Goal: Information Seeking & Learning: Learn about a topic

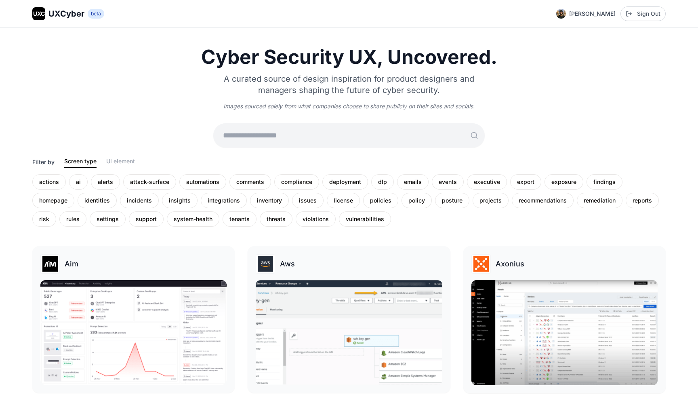
scroll to position [1638, 0]
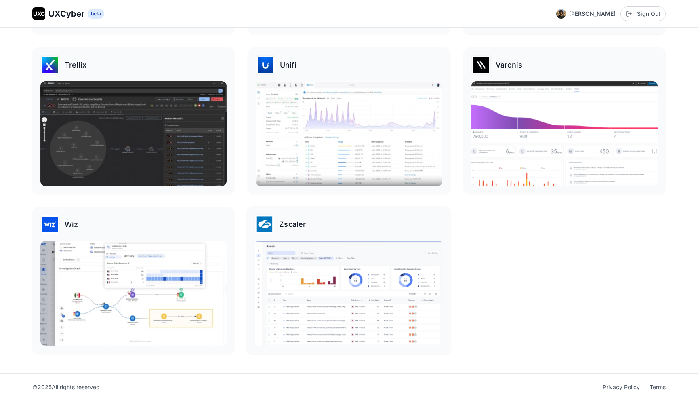
click at [319, 253] on img at bounding box center [349, 293] width 188 height 106
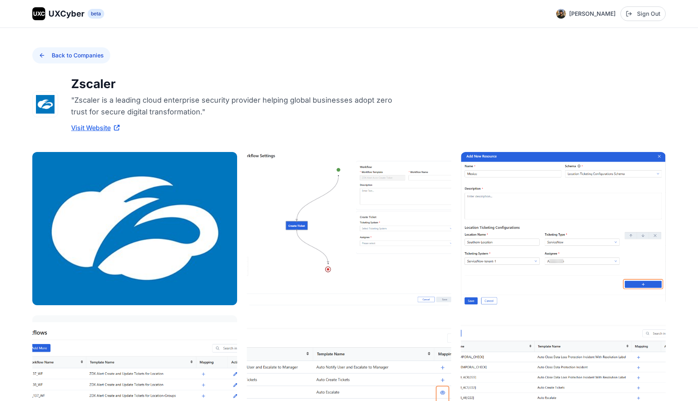
click at [53, 53] on button "Back to Companies" at bounding box center [71, 55] width 78 height 16
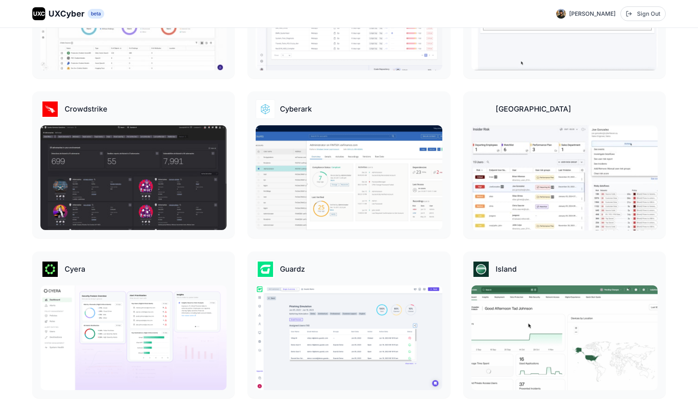
scroll to position [493, 0]
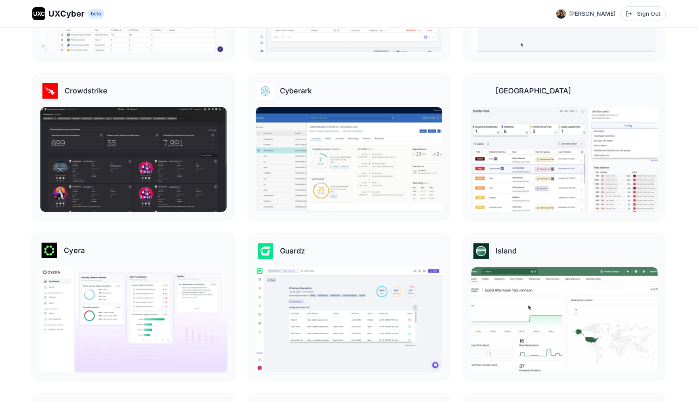
click at [97, 259] on div "Cyera" at bounding box center [134, 249] width 188 height 19
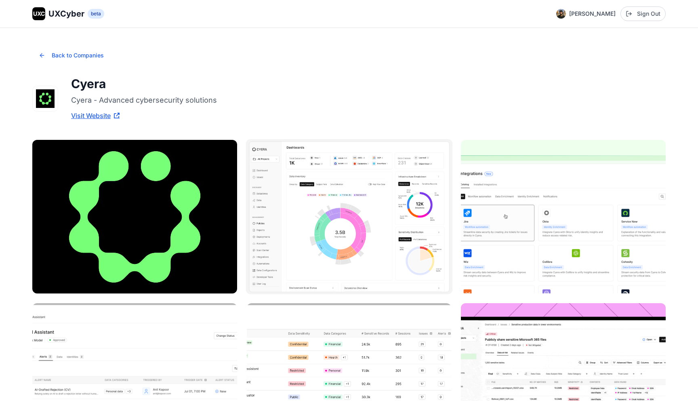
scroll to position [24, 0]
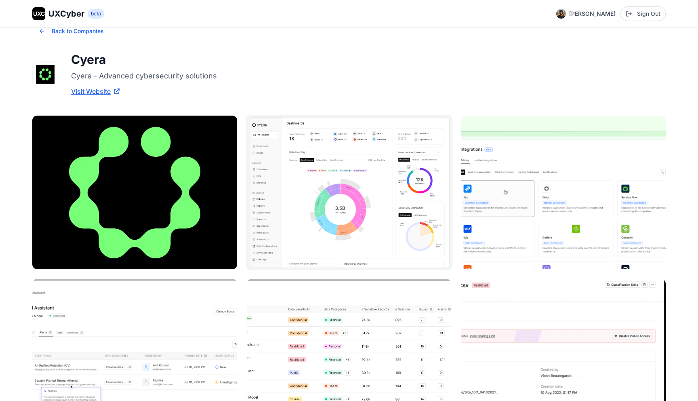
click at [343, 171] on img at bounding box center [349, 192] width 207 height 155
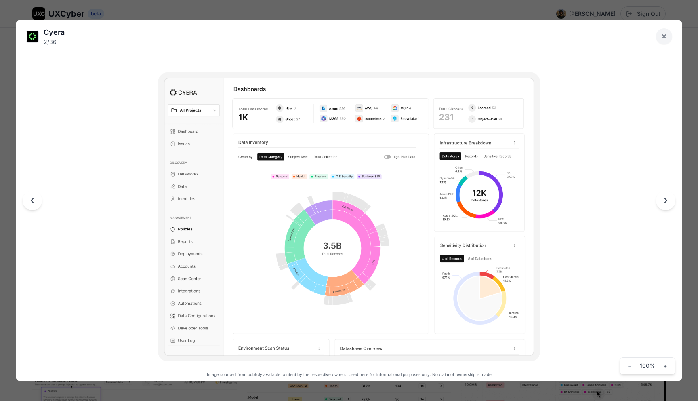
click at [666, 38] on icon "Close lightbox" at bounding box center [664, 36] width 4 height 4
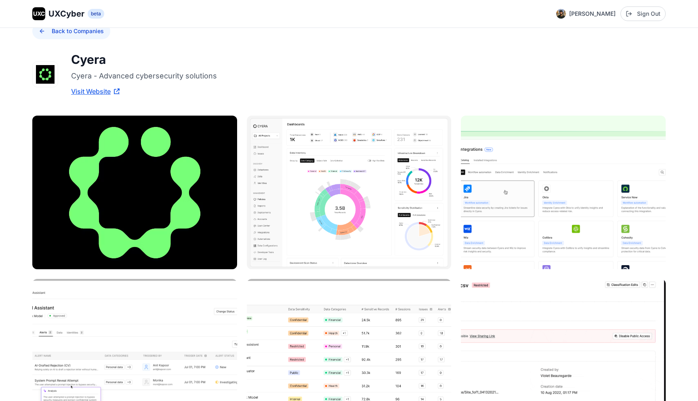
click at [46, 34] on button "Back to Companies" at bounding box center [71, 31] width 78 height 16
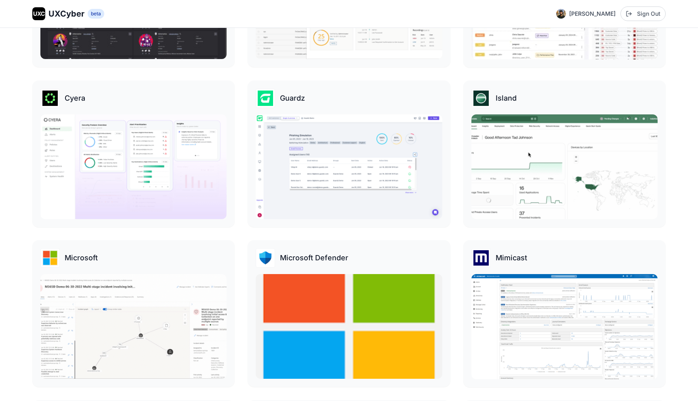
scroll to position [640, 0]
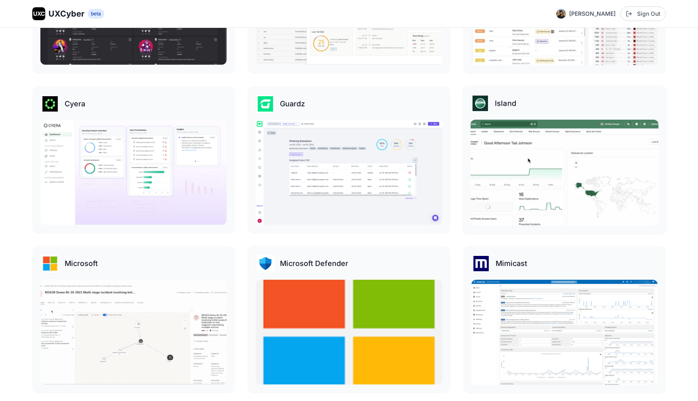
click at [511, 164] on img at bounding box center [564, 173] width 188 height 106
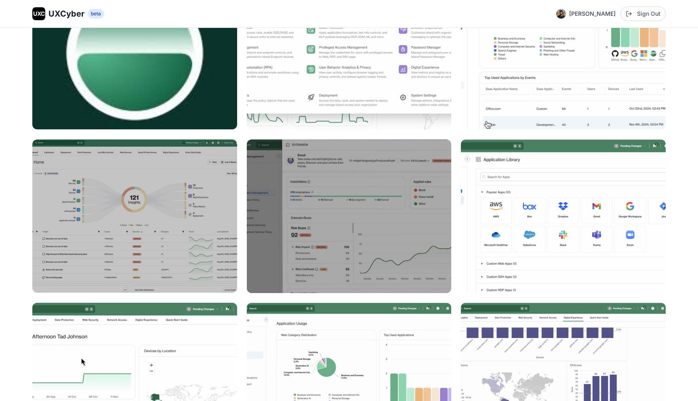
scroll to position [200, 0]
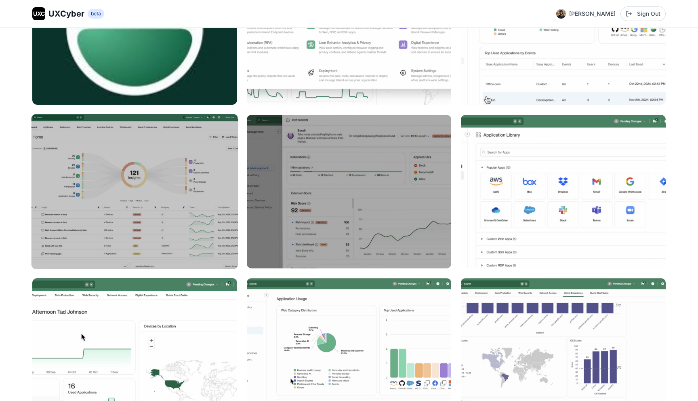
click at [156, 162] on img at bounding box center [134, 191] width 207 height 155
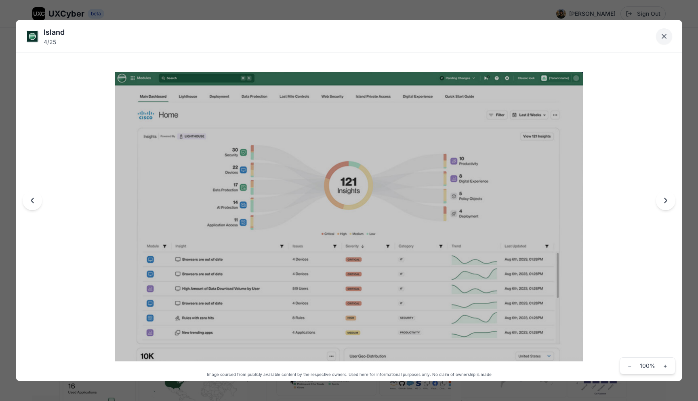
click at [665, 37] on icon "Close lightbox" at bounding box center [664, 36] width 4 height 4
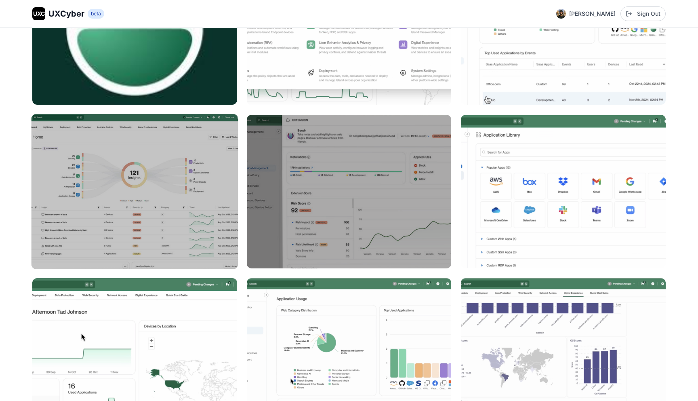
click at [185, 186] on img at bounding box center [134, 191] width 207 height 155
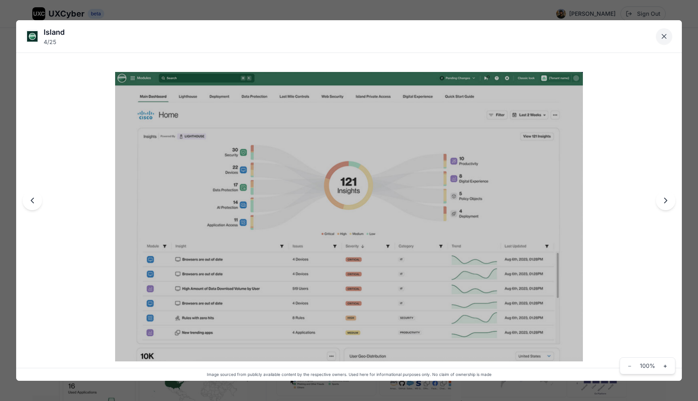
click at [663, 36] on icon "Close lightbox" at bounding box center [664, 36] width 8 height 8
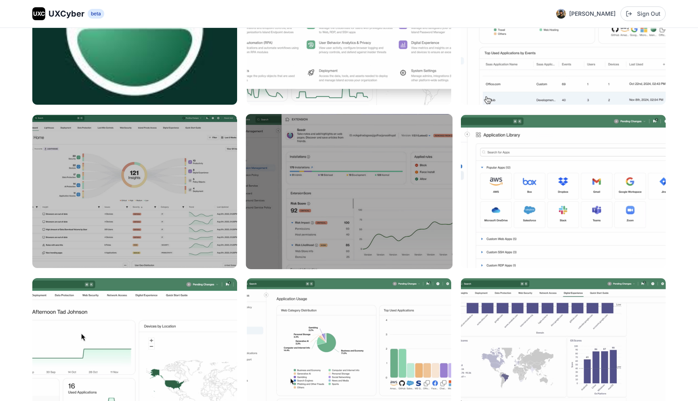
click at [389, 190] on img at bounding box center [349, 191] width 207 height 155
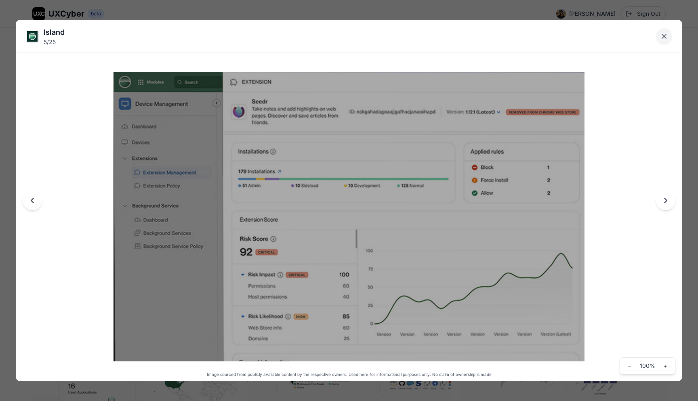
click at [666, 33] on icon "Close lightbox" at bounding box center [664, 36] width 8 height 8
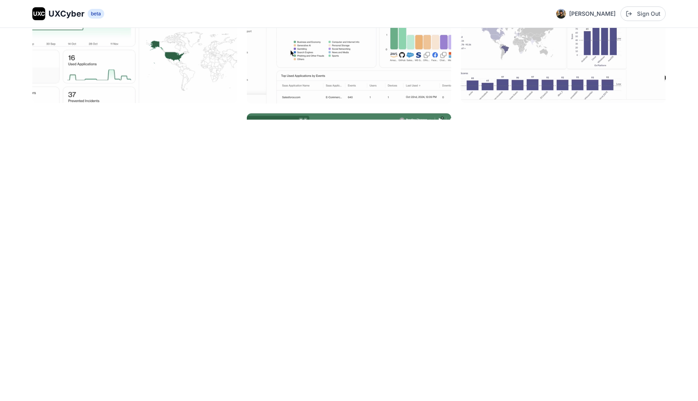
scroll to position [606, 0]
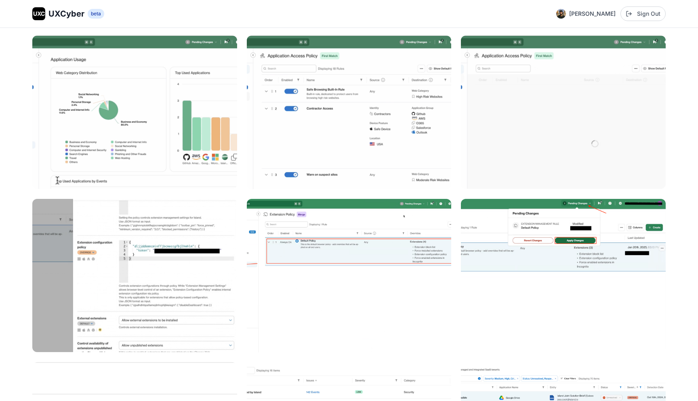
click at [7, 54] on div "Back to Companies Island "Deliver secure, seamless app access. Stop phishing at…" at bounding box center [349, 223] width 698 height 1603
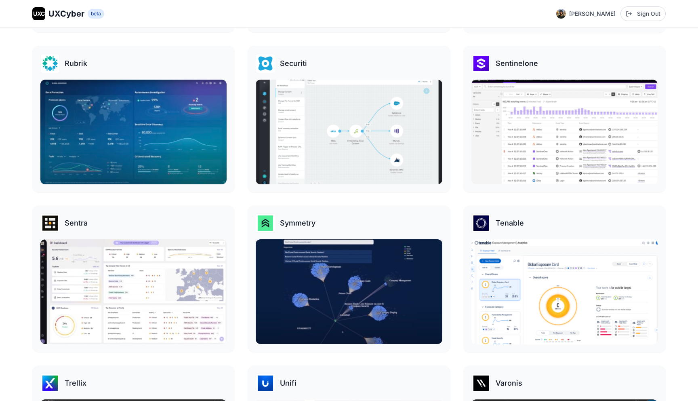
scroll to position [1320, 0]
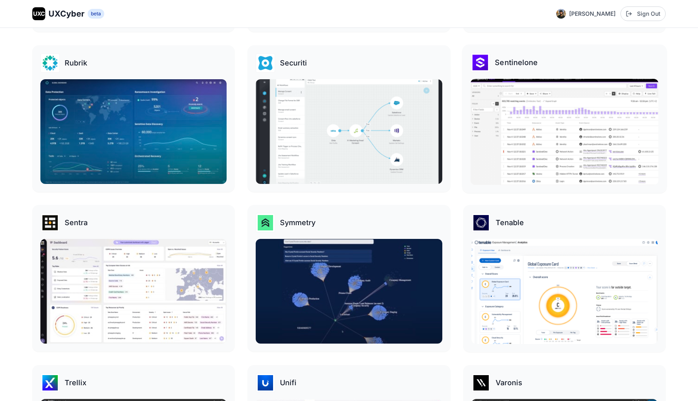
click at [531, 129] on img at bounding box center [564, 132] width 188 height 106
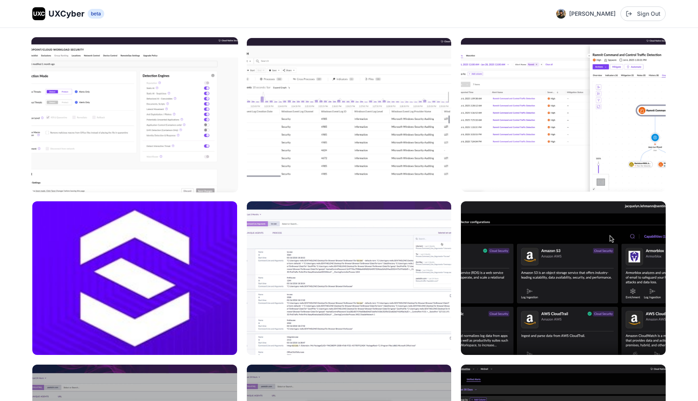
scroll to position [93, 0]
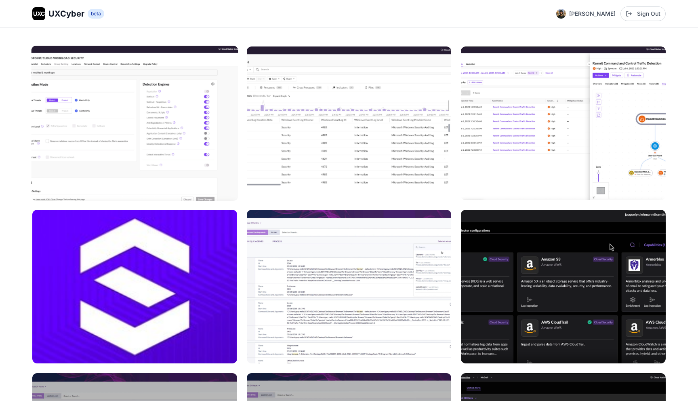
click at [173, 123] on img at bounding box center [134, 123] width 207 height 155
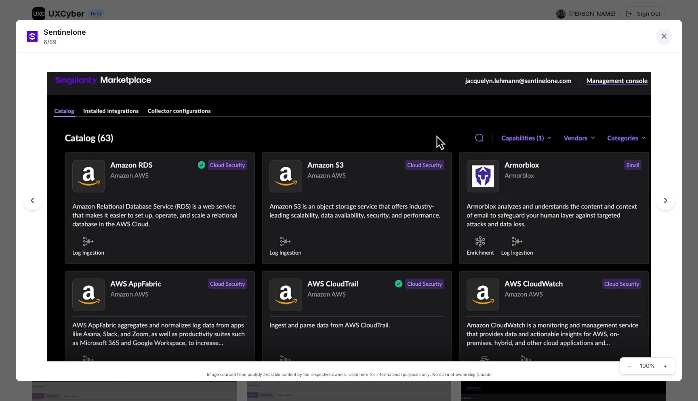
click at [664, 38] on icon "Close lightbox" at bounding box center [664, 36] width 8 height 8
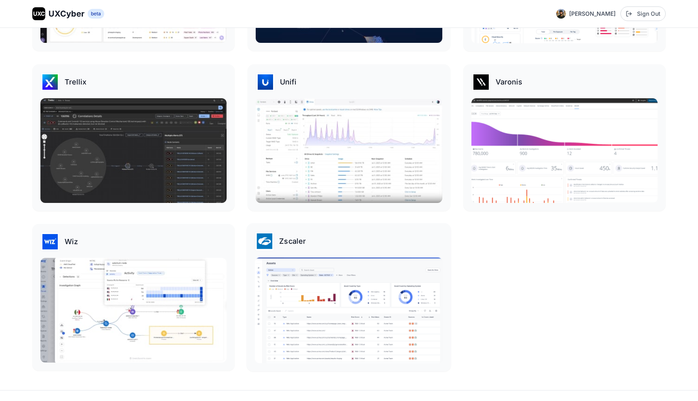
scroll to position [1638, 0]
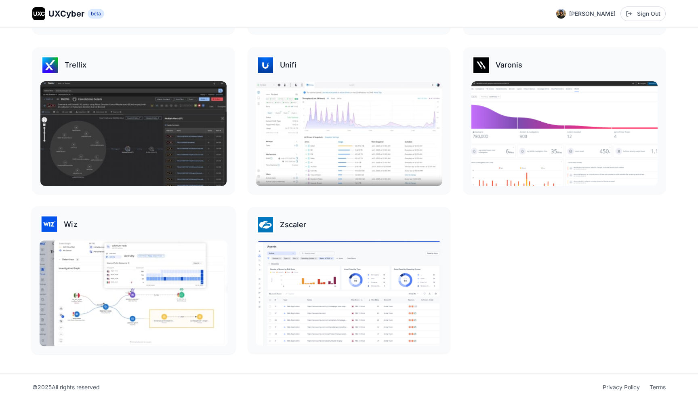
click at [213, 280] on img at bounding box center [134, 293] width 188 height 106
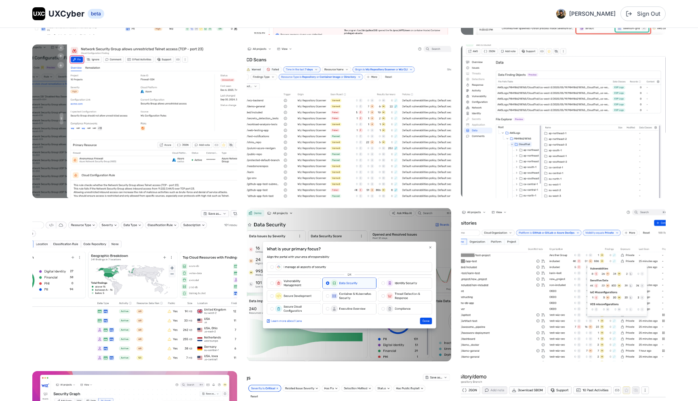
scroll to position [1231, 0]
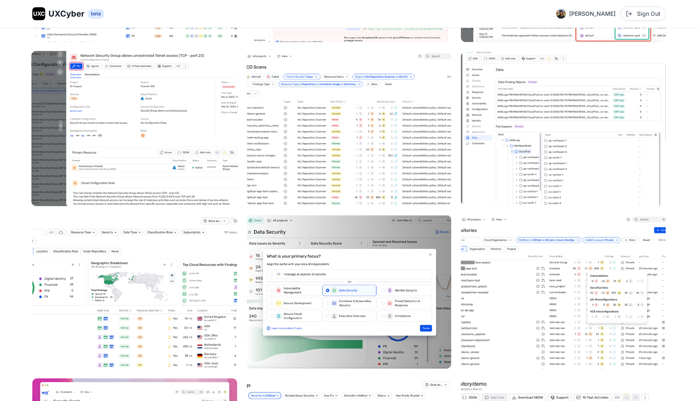
click at [185, 116] on img at bounding box center [134, 128] width 207 height 155
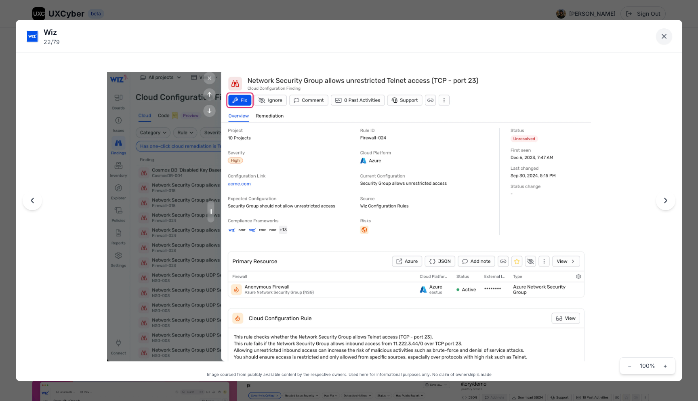
click at [665, 36] on icon "Close lightbox" at bounding box center [664, 36] width 4 height 4
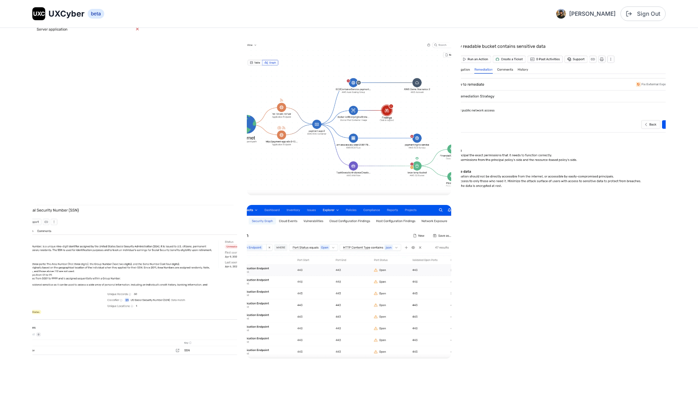
scroll to position [1898, 0]
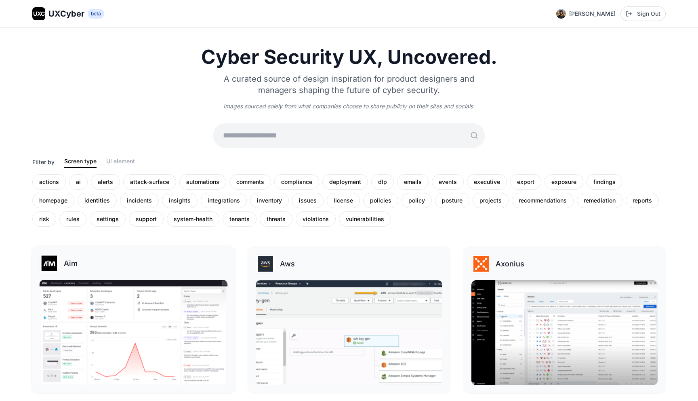
click at [120, 322] on img at bounding box center [134, 333] width 188 height 106
